Goal: Task Accomplishment & Management: Manage account settings

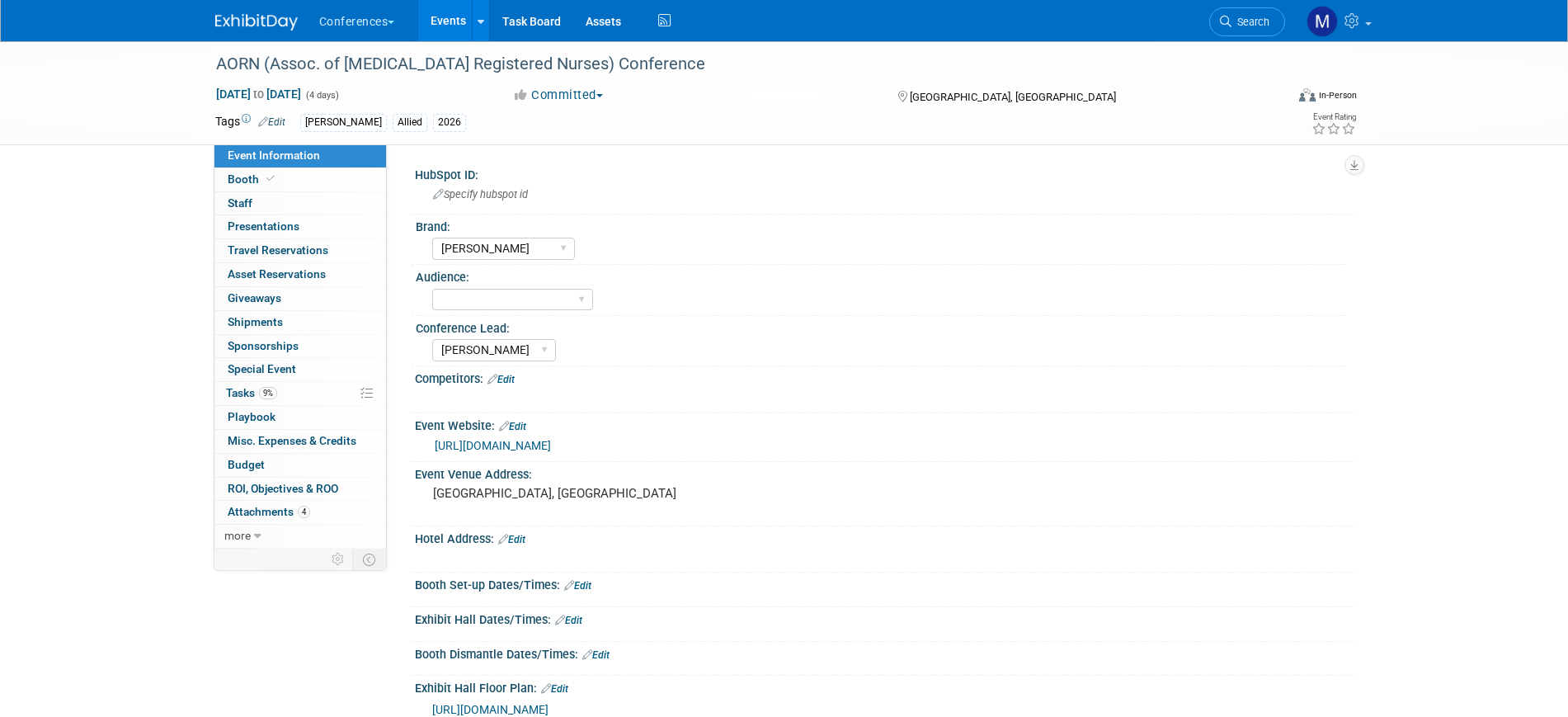
select select "[PERSON_NAME]"
click at [1229, 25] on icon at bounding box center [1225, 21] width 11 height 11
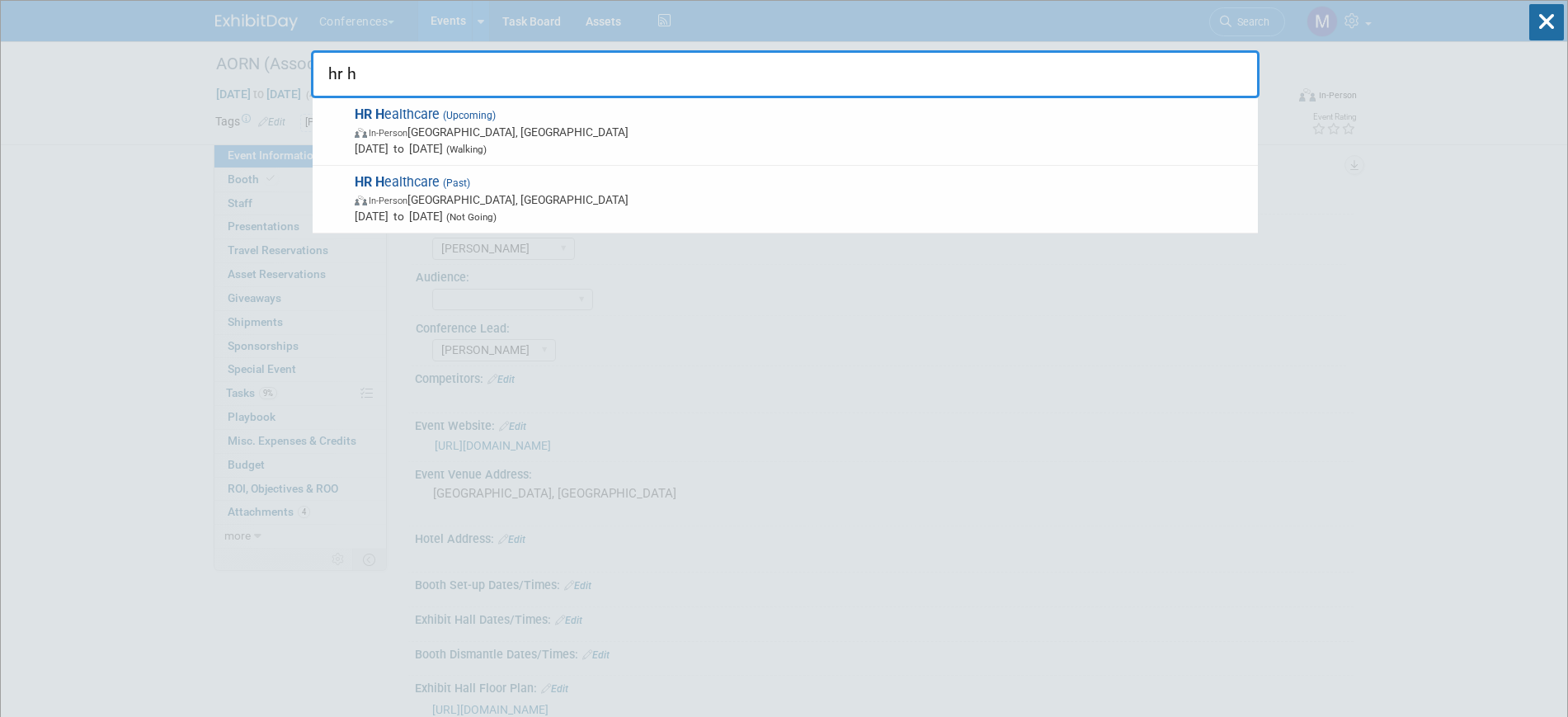
click at [420, 89] on input "hr h" at bounding box center [785, 74] width 948 height 48
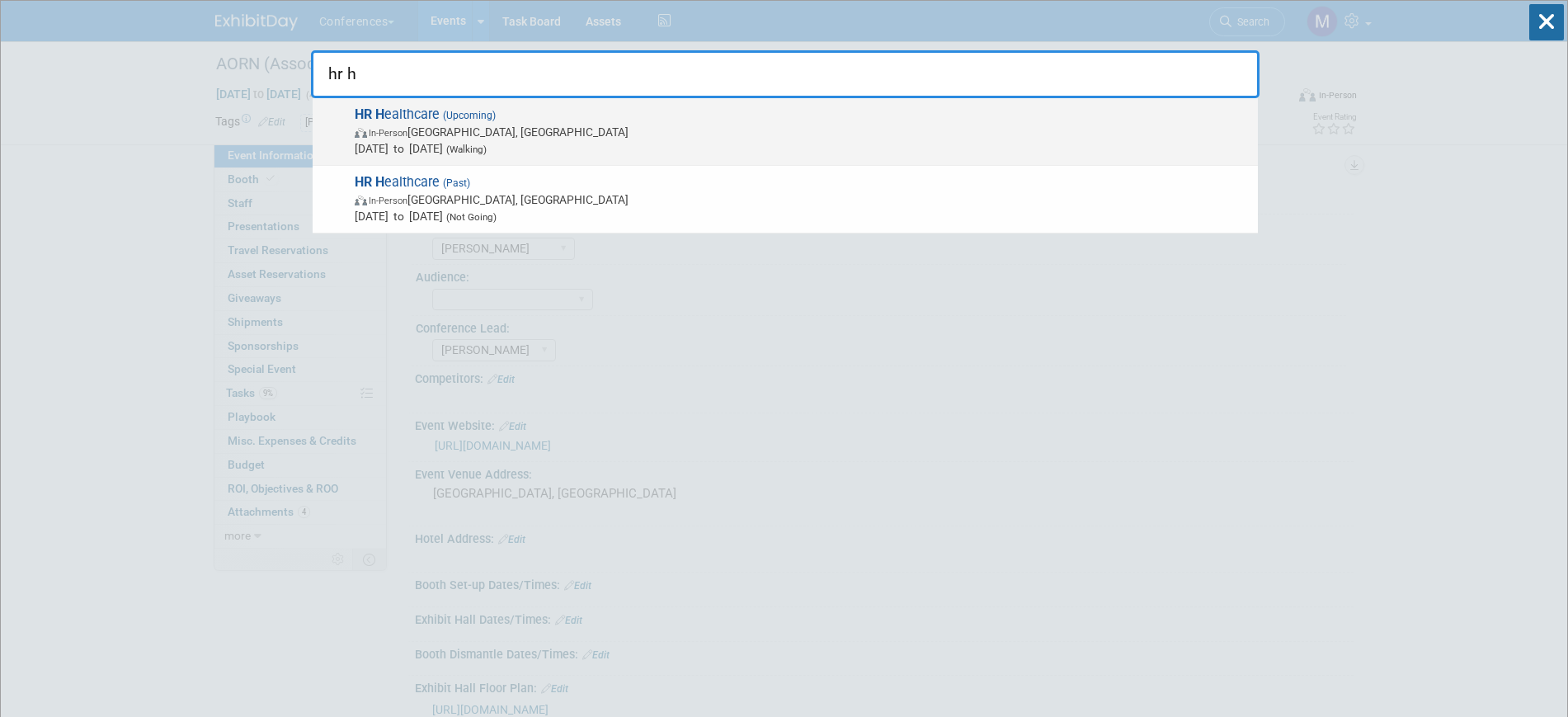
type input "hr h"
click at [409, 117] on span "HR H ealthcare (Upcoming) In-Person [GEOGRAPHIC_DATA], [GEOGRAPHIC_DATA] [DATE]…" at bounding box center [799, 132] width 899 height 50
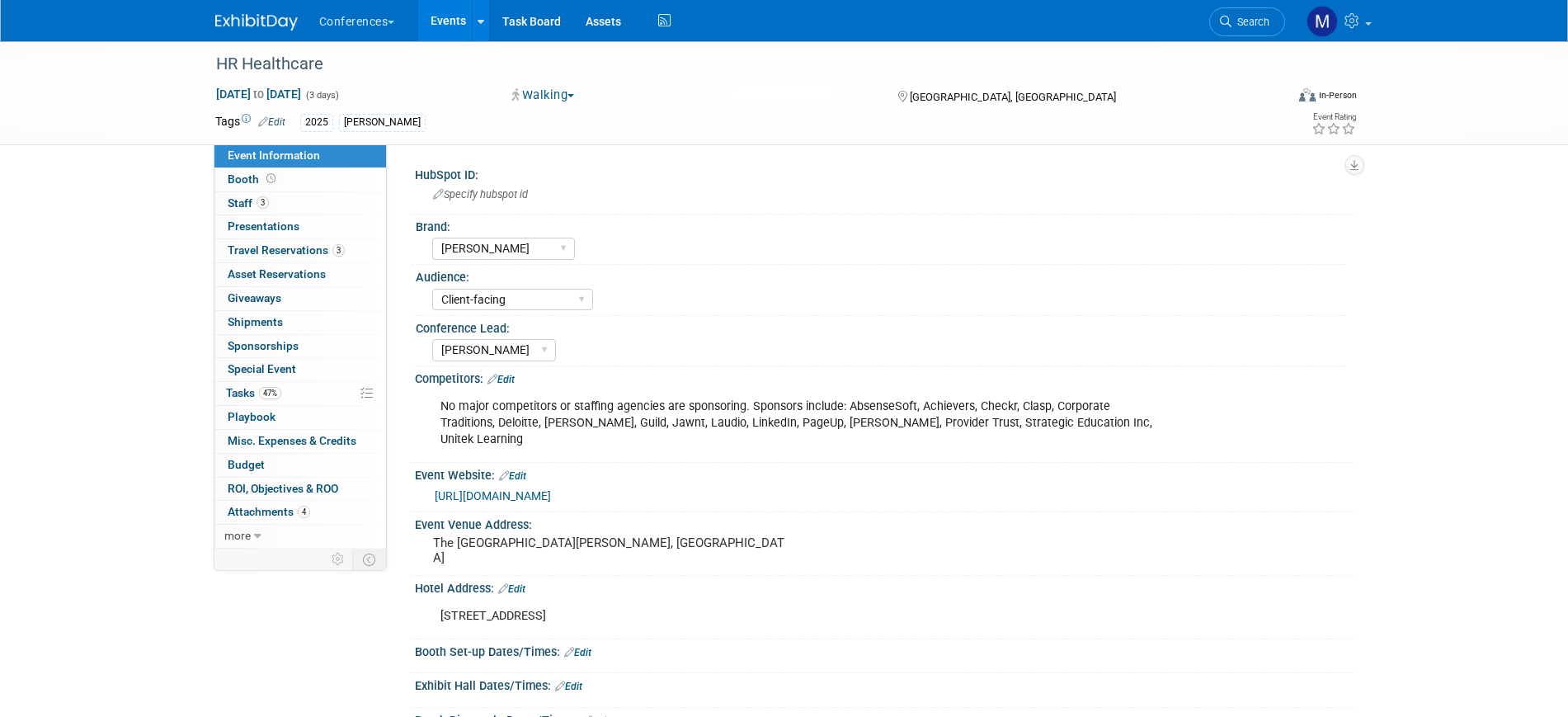
select select "[PERSON_NAME]"
select select "Client-facing"
select select "[PERSON_NAME]"
click at [320, 254] on span "Travel Reservations 3" at bounding box center [286, 250] width 117 height 13
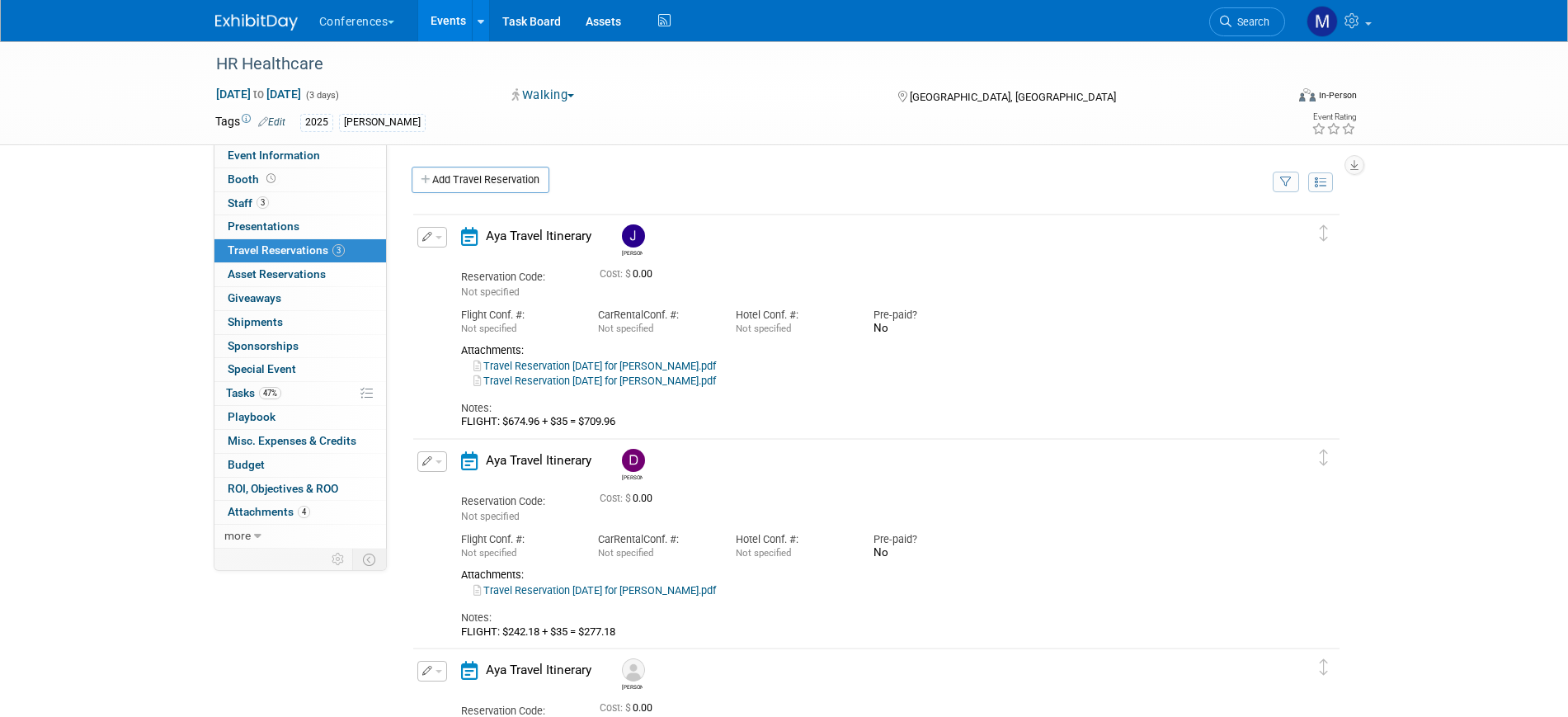
click at [609, 377] on link "Travel Reservation October 05 for JEFF M IANNOTTI.pdf" at bounding box center [595, 380] width 243 height 12
click at [441, 242] on button "button" at bounding box center [433, 237] width 30 height 20
click at [461, 259] on button "Edit Reservation" at bounding box center [487, 266] width 139 height 24
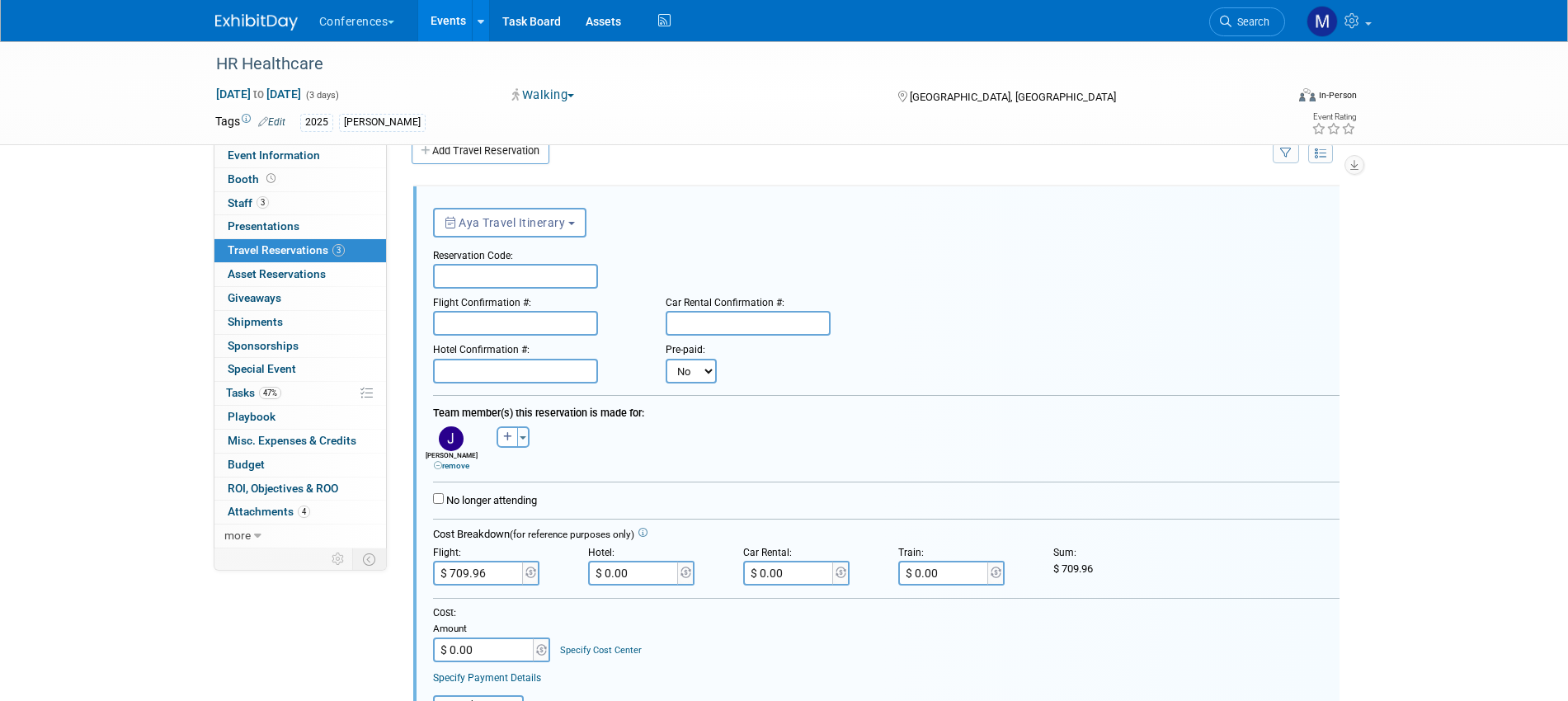
scroll to position [235, 0]
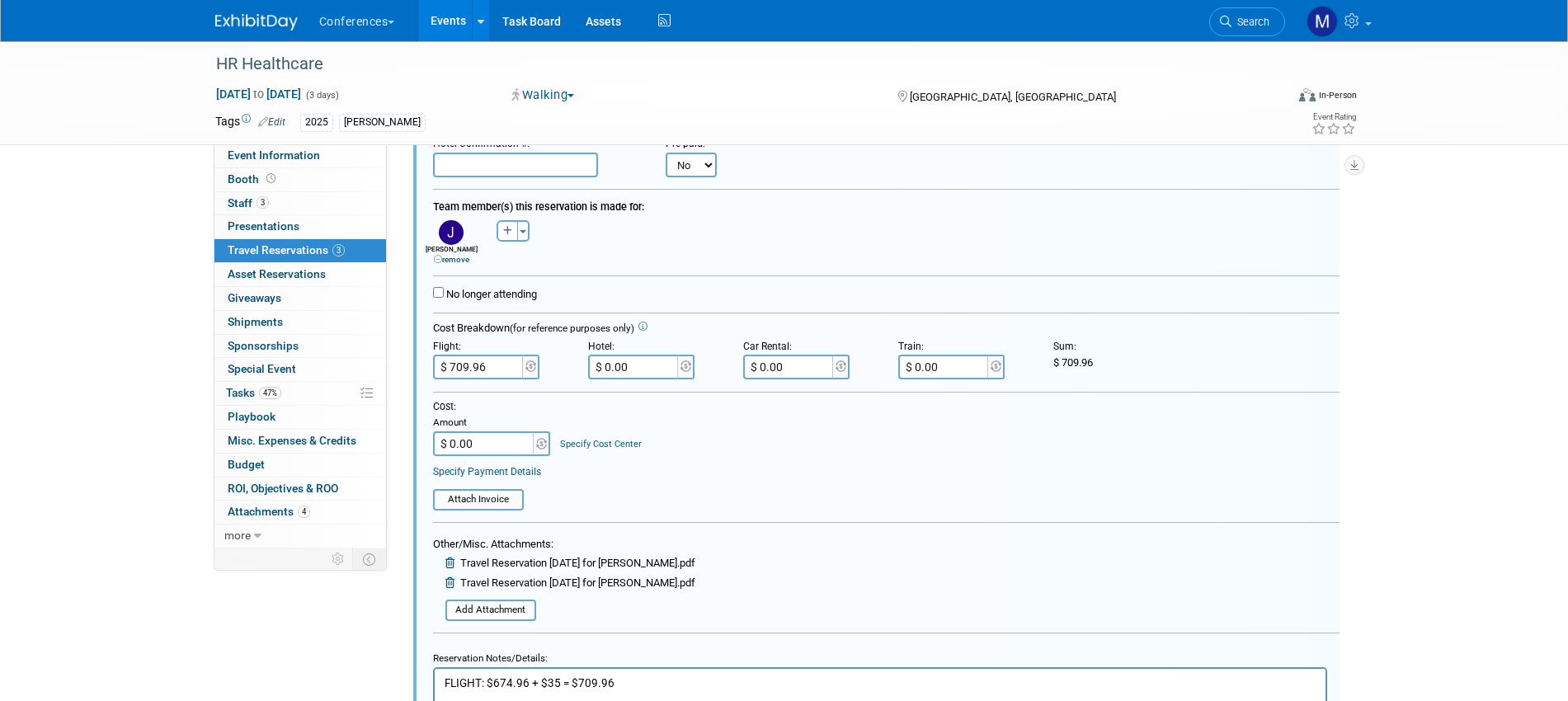
click at [449, 568] on icon at bounding box center [451, 563] width 12 height 11
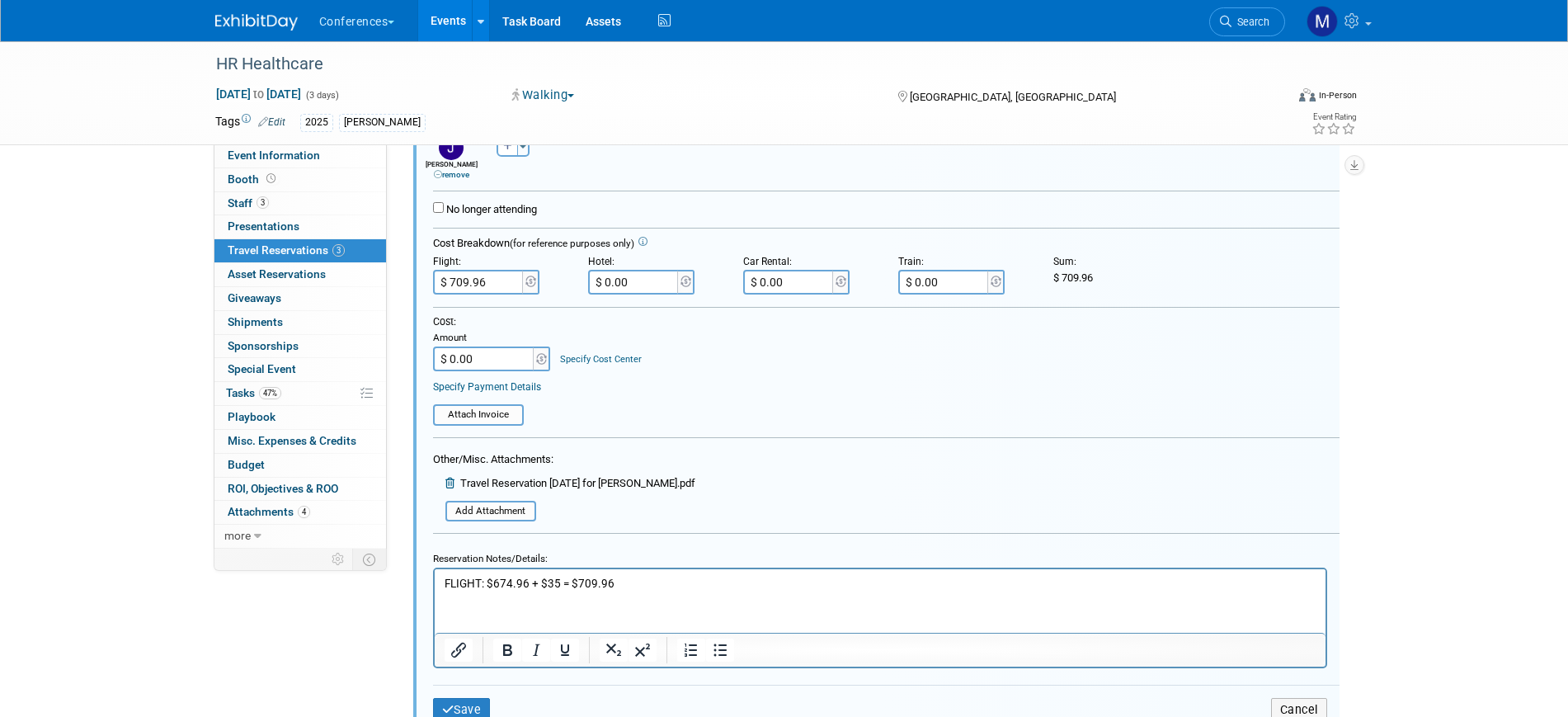
scroll to position [441, 0]
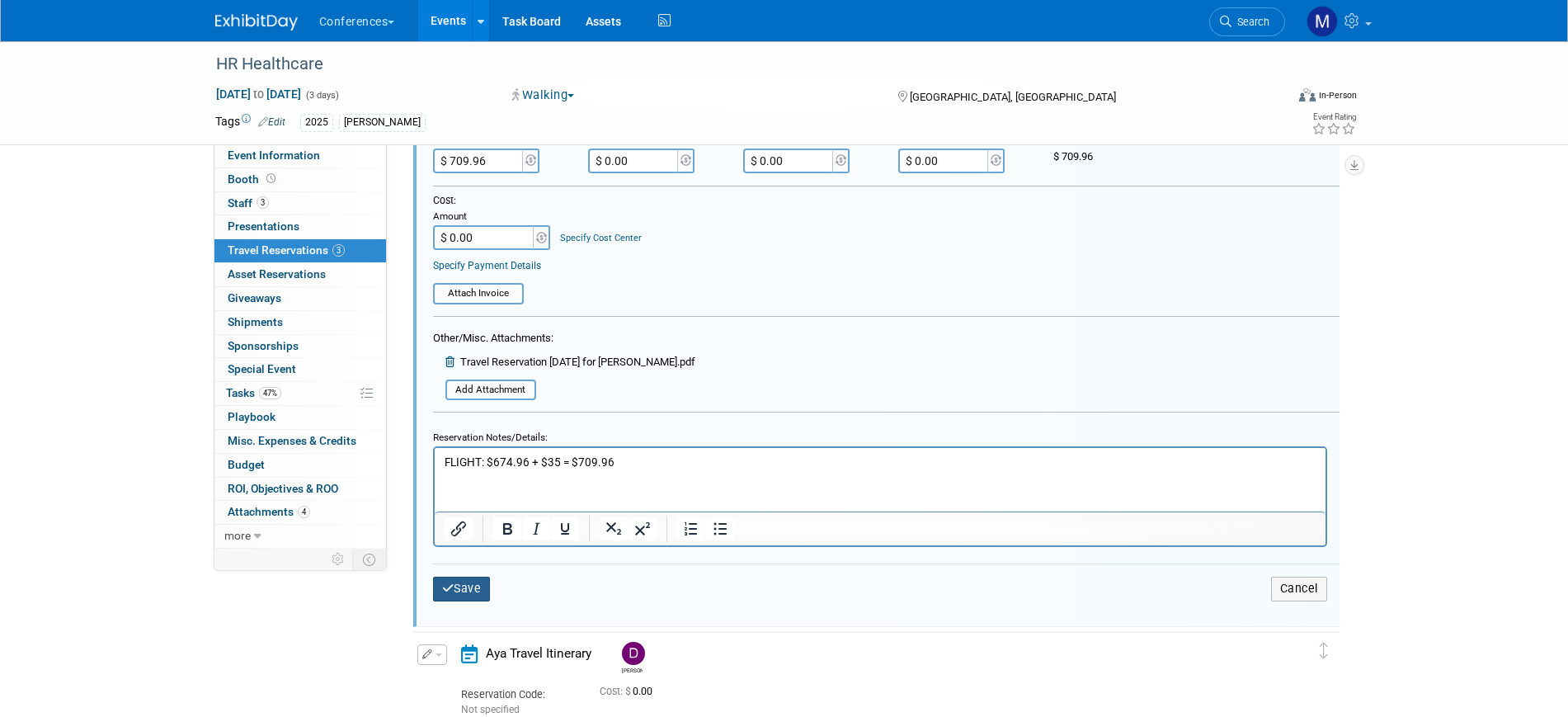
click at [475, 583] on button "Save" at bounding box center [461, 588] width 57 height 24
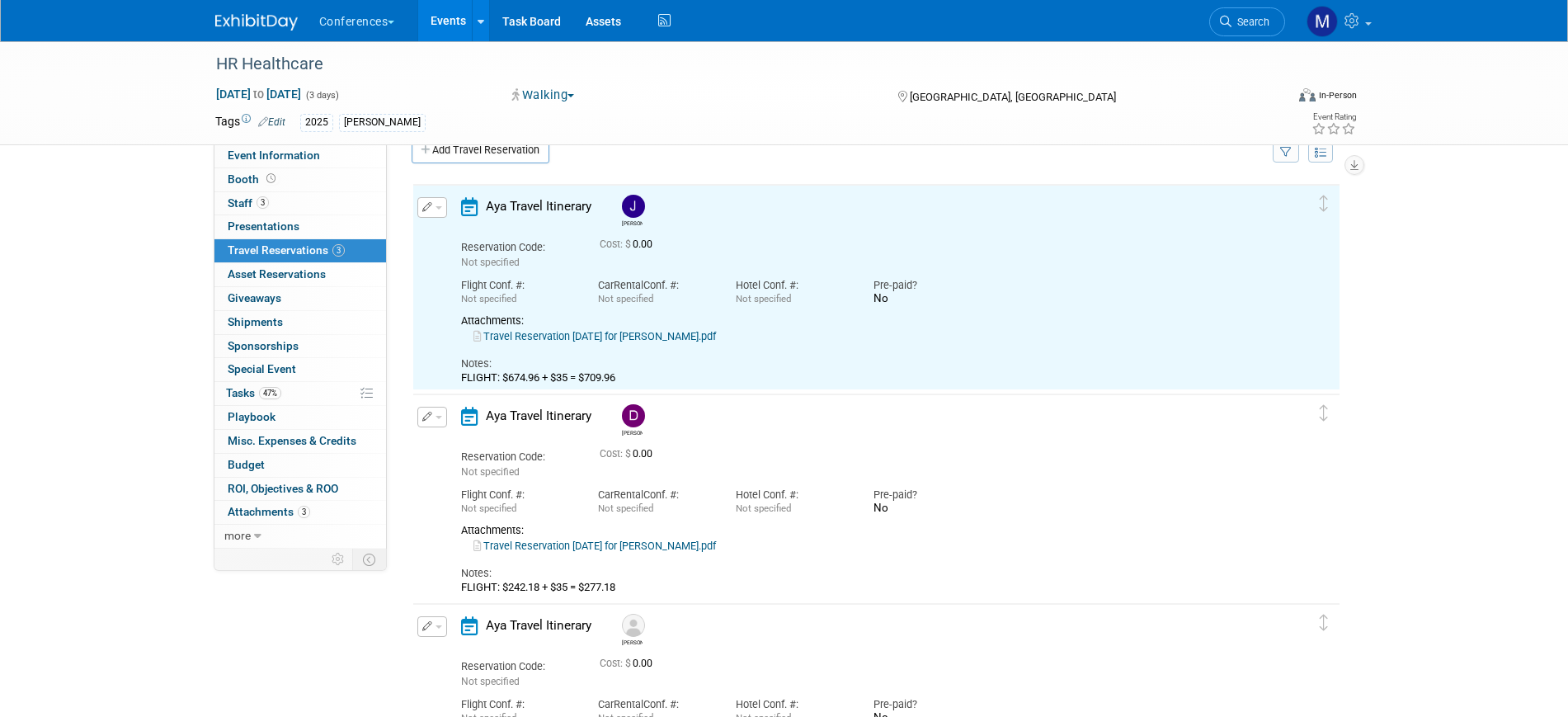
scroll to position [29, 0]
click at [646, 339] on link "Travel Reservation October 05 for JEFF M IANNOTTI.pdf" at bounding box center [595, 336] width 243 height 12
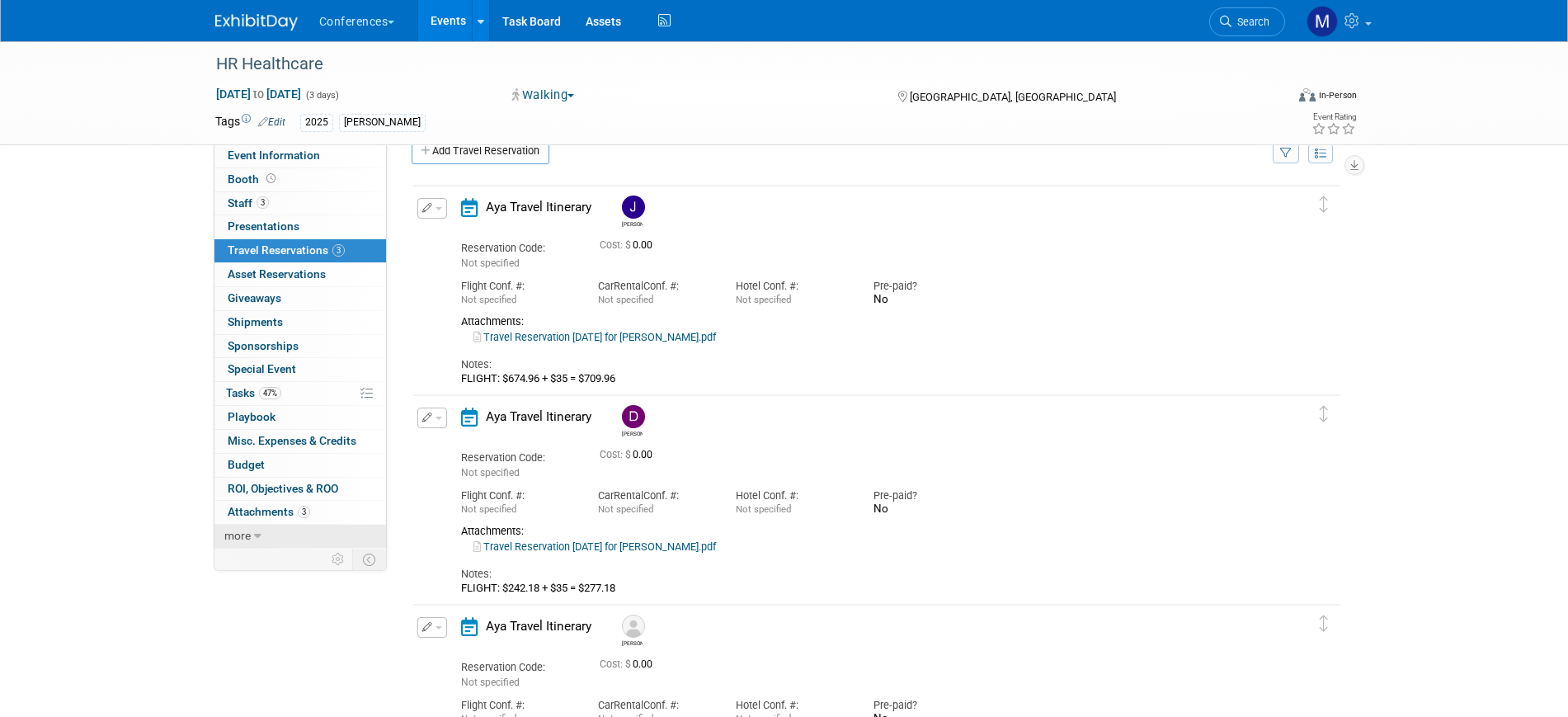
click at [246, 538] on span "more" at bounding box center [237, 535] width 26 height 13
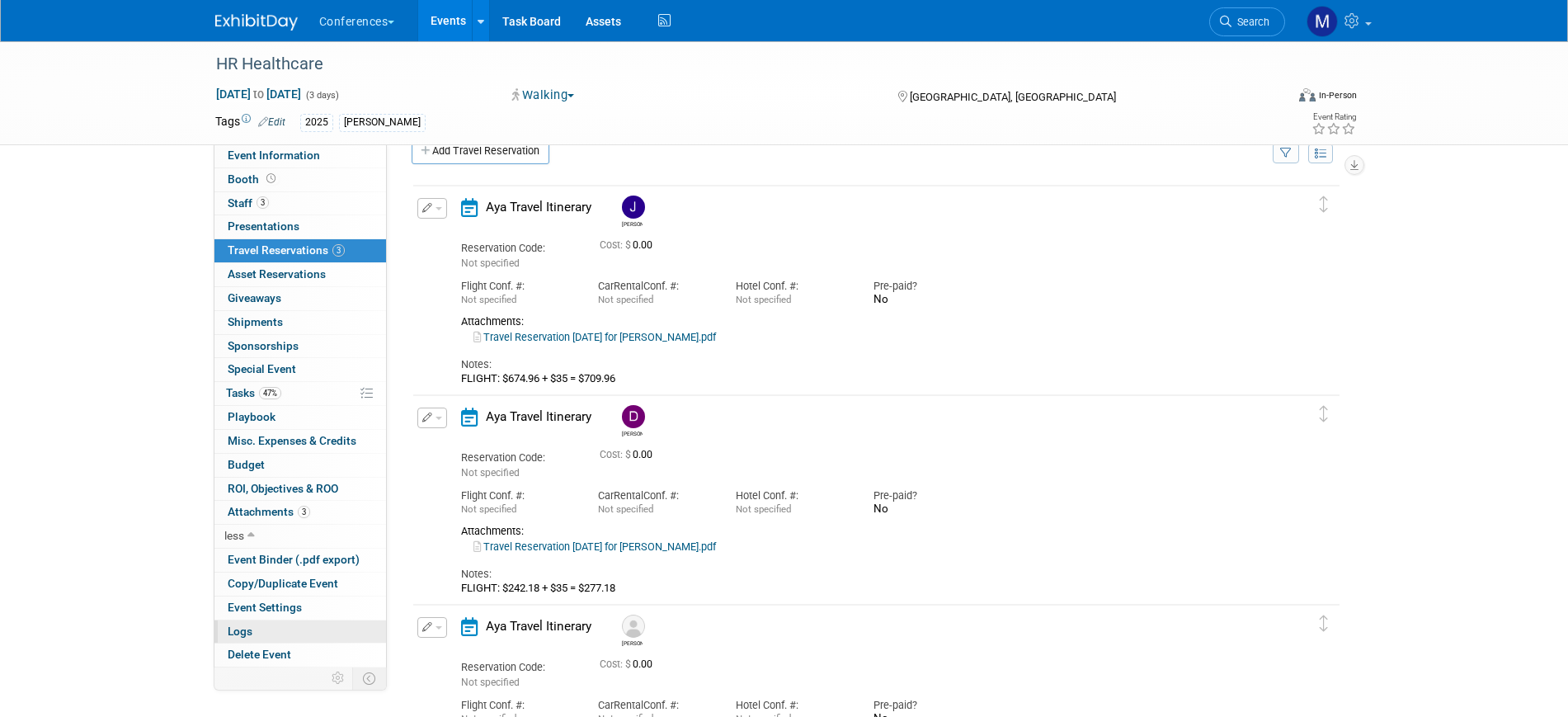
click at [257, 628] on link "Logs" at bounding box center [300, 632] width 171 height 23
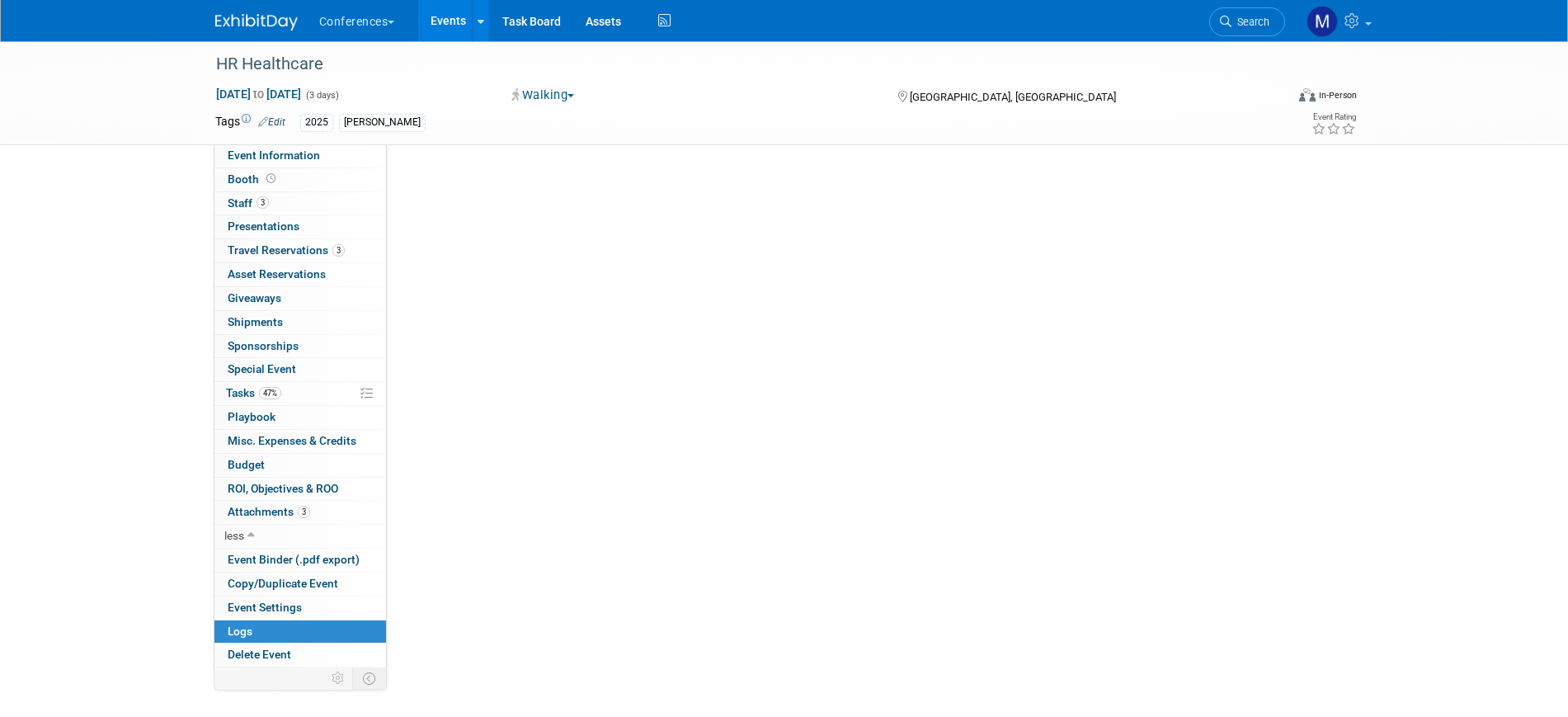
scroll to position [0, 0]
